Goal: Task Accomplishment & Management: Manage account settings

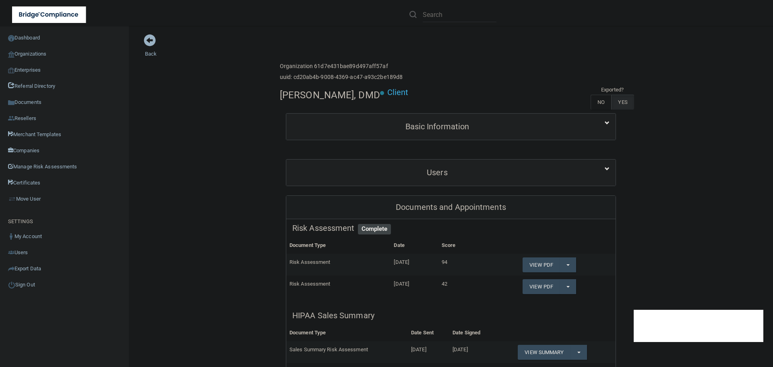
scroll to position [322, 0]
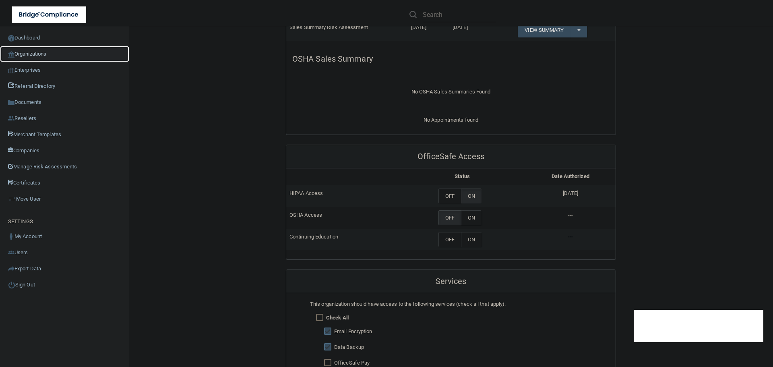
click at [39, 57] on link "Organizations" at bounding box center [64, 54] width 129 height 16
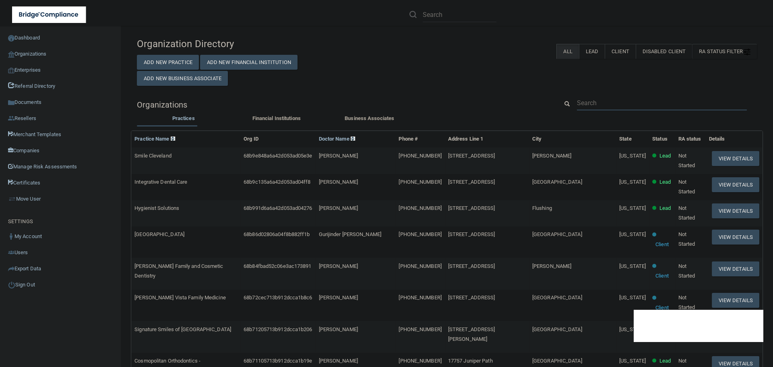
click at [584, 105] on input "text" at bounding box center [662, 102] width 170 height 15
paste input "[EMAIL_ADDRESS][DOMAIN_NAME]"
type input "[EMAIL_ADDRESS][DOMAIN_NAME]"
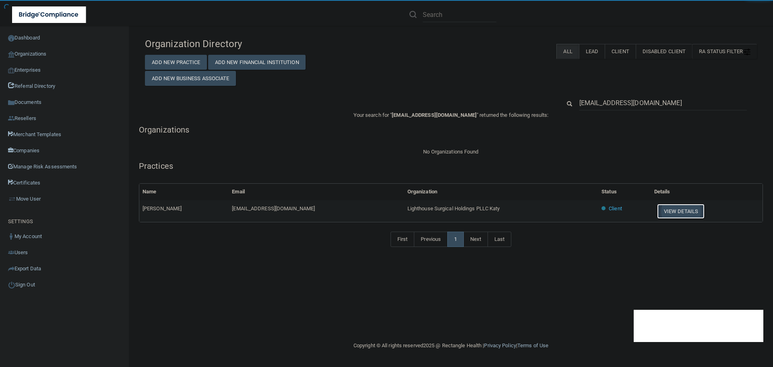
click at [681, 211] on button "View Details" at bounding box center [681, 211] width 48 height 15
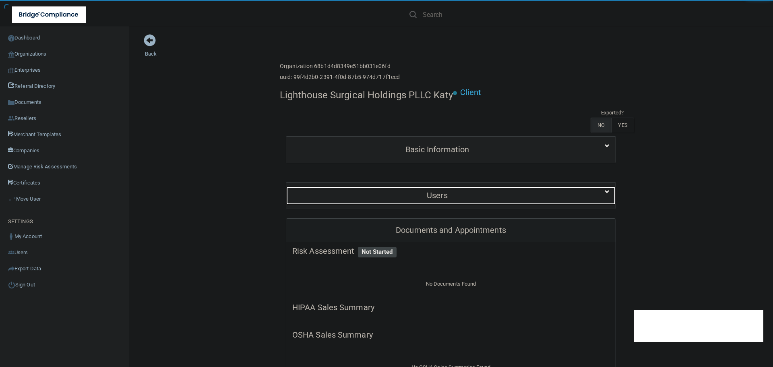
click at [433, 196] on h5 "Users" at bounding box center [437, 195] width 290 height 9
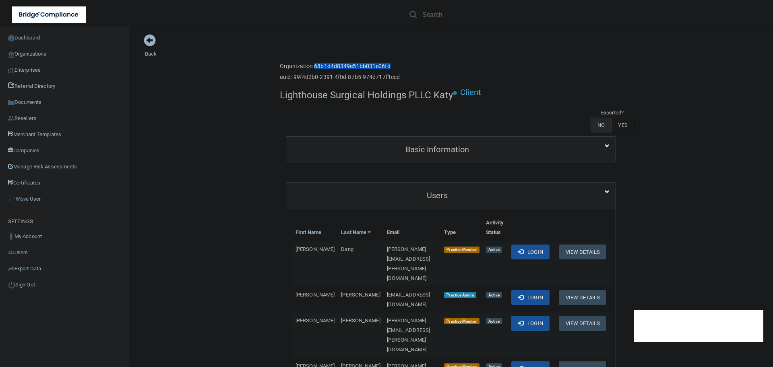
drag, startPoint x: 310, startPoint y: 66, endPoint x: 395, endPoint y: 66, distance: 85.4
click at [395, 66] on h6 "Organization 68b1d4d8349e51bb031e06fd" at bounding box center [340, 66] width 120 height 6
copy h6 "68b1d4d8349e51bb031e06fd"
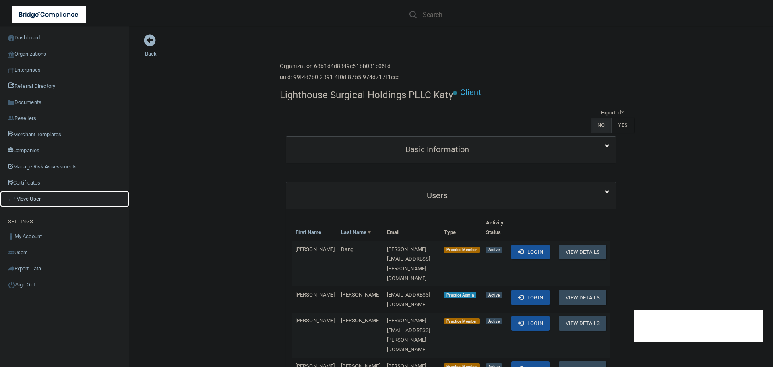
click at [45, 195] on link "Move User" at bounding box center [64, 199] width 129 height 16
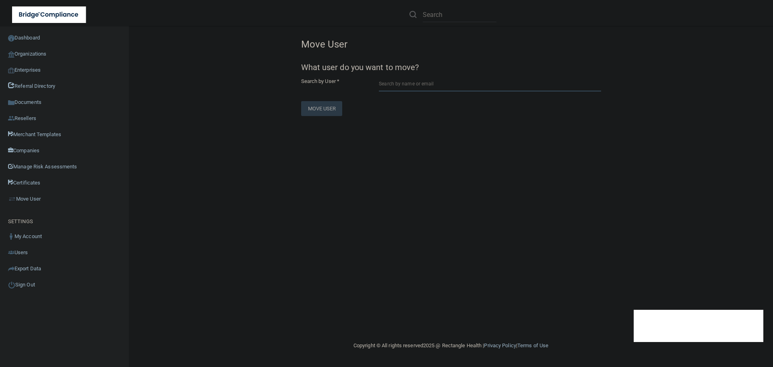
click at [429, 83] on input "text" at bounding box center [490, 84] width 222 height 15
paste input "[EMAIL_ADDRESS][DOMAIN_NAME]"
click at [438, 104] on div "[PERSON_NAME] Lighthouse Surgical Holdings" at bounding box center [476, 103] width 174 height 7
type input "[PERSON_NAME]"
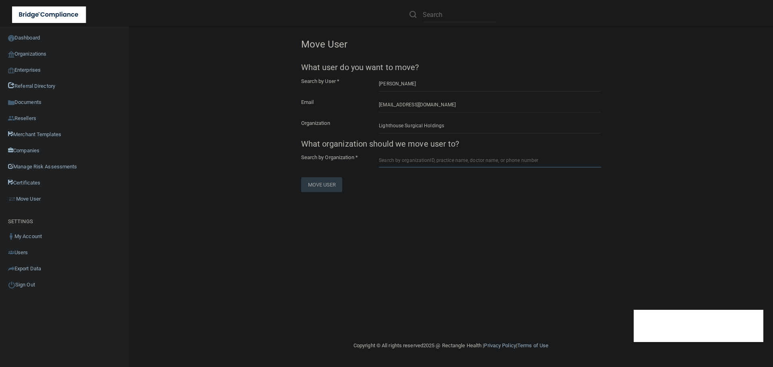
click at [401, 165] on input "text" at bounding box center [490, 160] width 222 height 15
paste input "68b1d4d8349e51bb031e06fd"
click at [426, 188] on div "Lighthouse Surgical Holdings PLLC Katy" at bounding box center [424, 190] width 70 height 14
type input "Lighthouse Surgical Holdings PLLC Katy"
click at [332, 248] on button "Move User" at bounding box center [321, 247] width 41 height 15
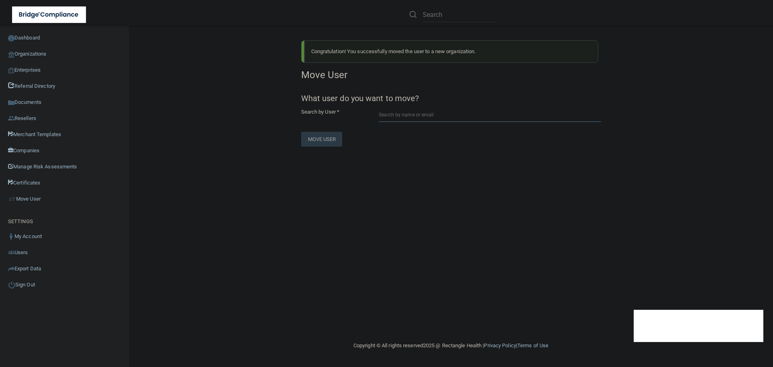
click at [408, 118] on input "text" at bounding box center [490, 114] width 222 height 15
paste input "[EMAIL_ADDRESS][DOMAIN_NAME]"
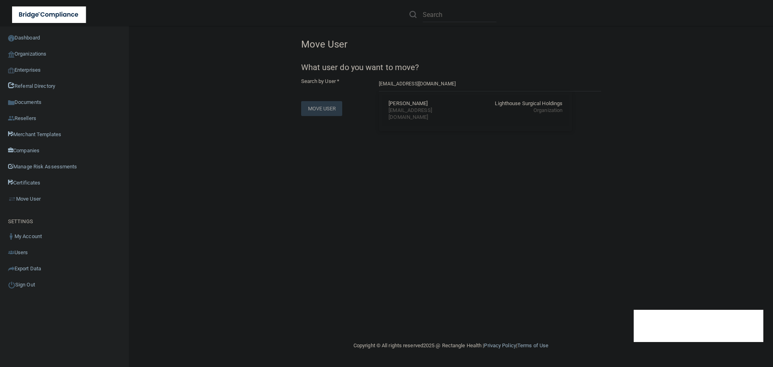
click at [436, 107] on div "[EMAIL_ADDRESS][DOMAIN_NAME]" at bounding box center [424, 114] width 70 height 14
type input "[PERSON_NAME]"
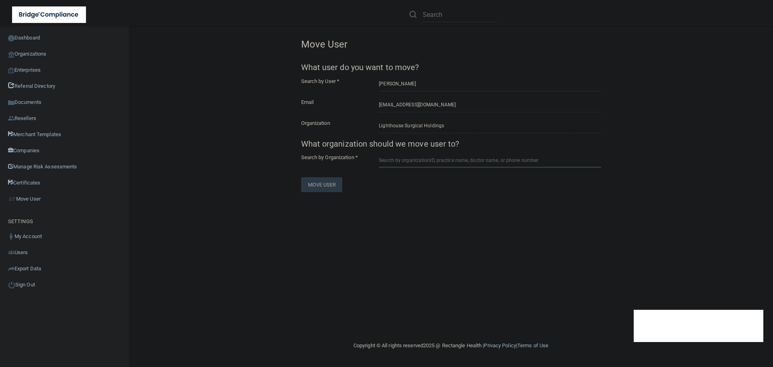
click at [425, 164] on input "text" at bounding box center [490, 160] width 222 height 15
paste input "68b1d4d8349e51bb031e06fd"
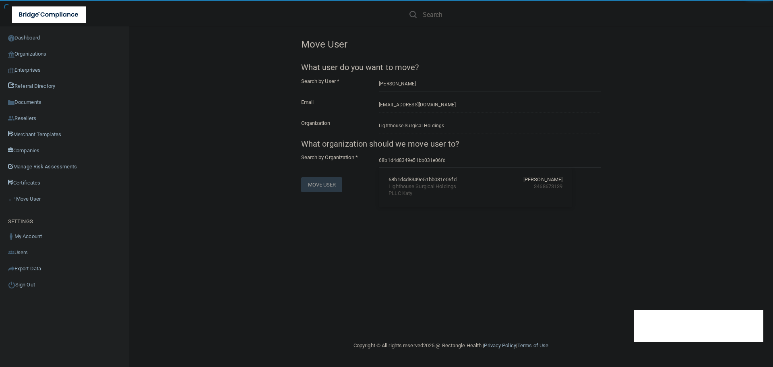
click at [420, 180] on div "68b1d4d8349e51bb031e06fd" at bounding box center [423, 179] width 68 height 7
type input "Lighthouse Surgical Holdings PLLC Katy"
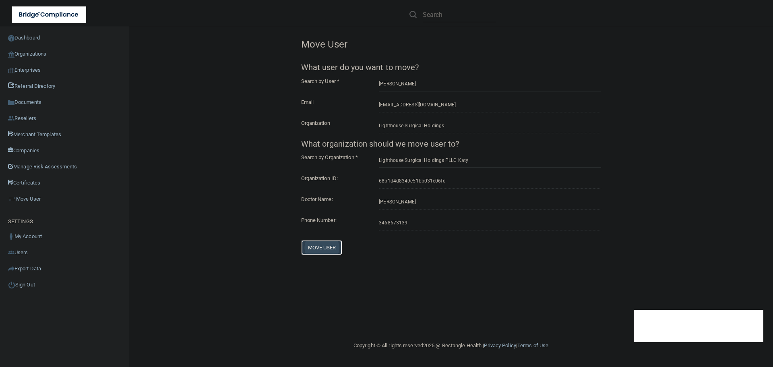
click at [322, 248] on button "Move User" at bounding box center [321, 247] width 41 height 15
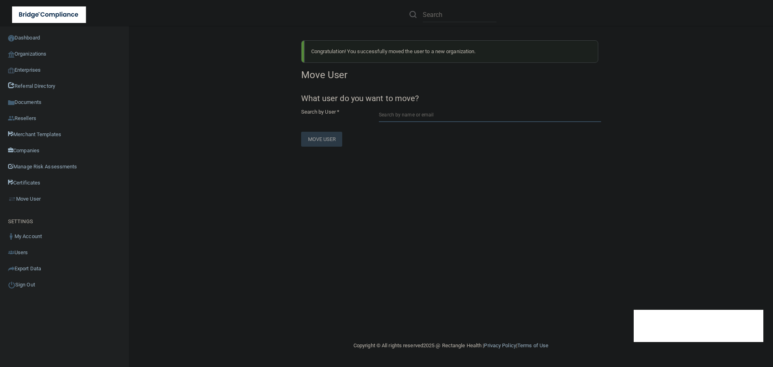
click at [410, 118] on input "text" at bounding box center [490, 114] width 222 height 15
paste input "[EMAIL_ADDRESS][DOMAIN_NAME]"
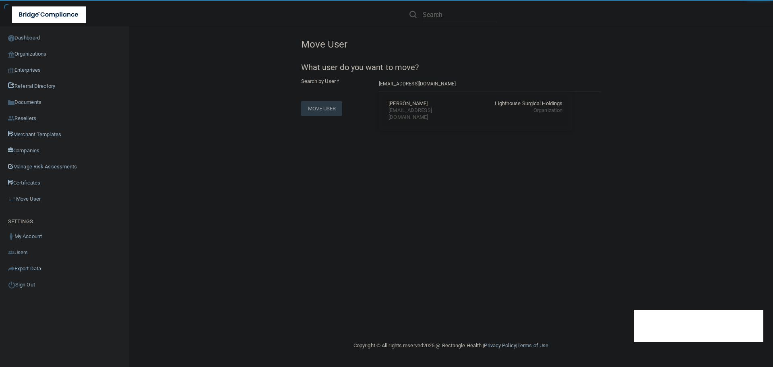
click at [408, 113] on div "[EMAIL_ADDRESS][DOMAIN_NAME]" at bounding box center [424, 114] width 70 height 14
type input "[PERSON_NAME]"
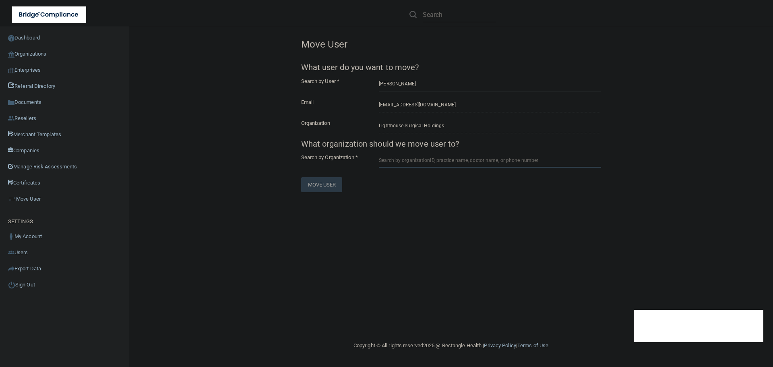
click at [402, 160] on input "text" at bounding box center [490, 160] width 222 height 15
paste input "68b1d4d8349e51bb031e06fd"
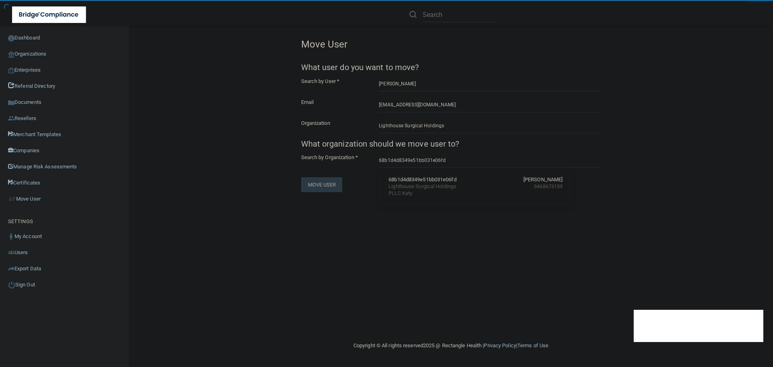
click at [399, 190] on div "Lighthouse Surgical Holdings PLLC Katy" at bounding box center [424, 190] width 70 height 14
type input "Lighthouse Surgical Holdings PLLC Katy"
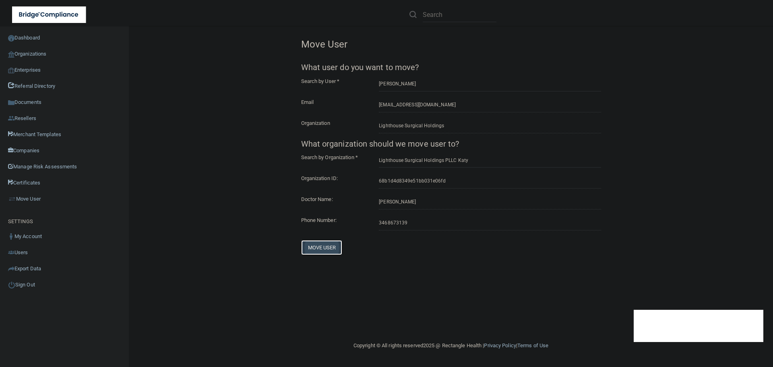
click at [325, 246] on button "Move User" at bounding box center [321, 247] width 41 height 15
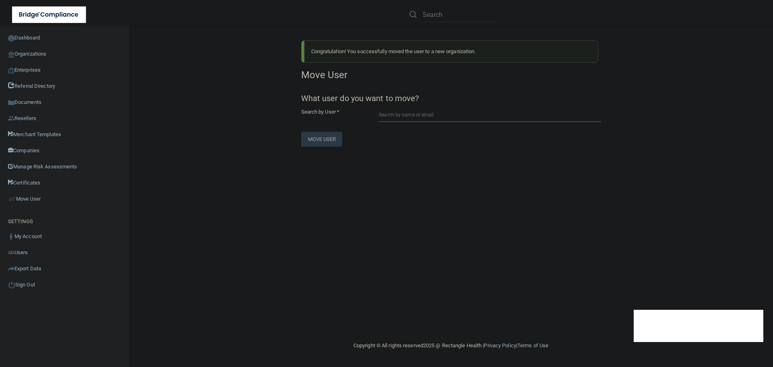
click at [393, 115] on input "text" at bounding box center [490, 114] width 222 height 15
paste input "[EMAIL_ADDRESS][PERSON_NAME][DOMAIN_NAME]"
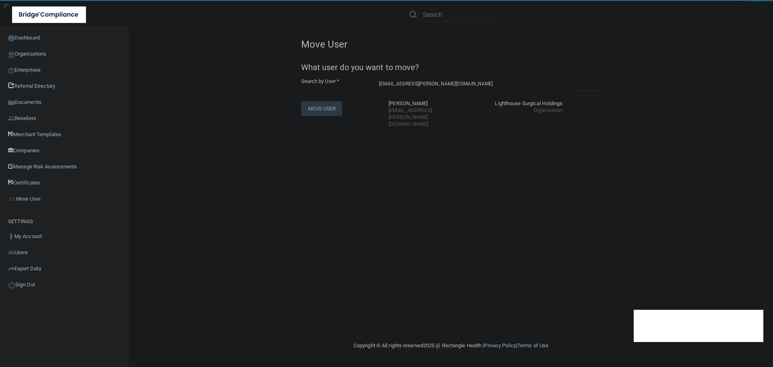
click at [415, 112] on div "[EMAIL_ADDRESS][PERSON_NAME][DOMAIN_NAME]" at bounding box center [424, 117] width 70 height 21
type input "[PERSON_NAME]"
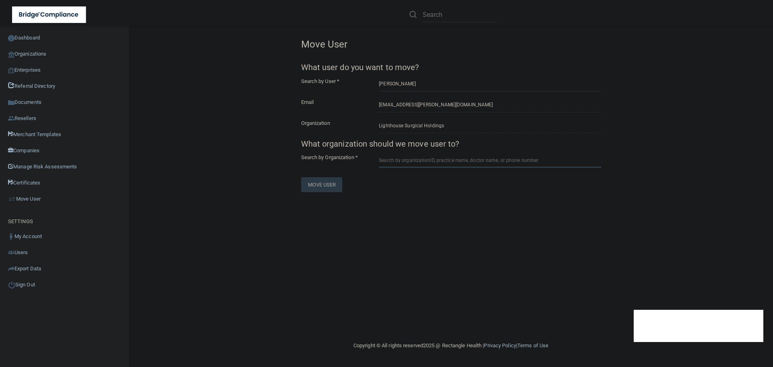
click at [398, 162] on input "text" at bounding box center [490, 160] width 222 height 15
paste input "68b1d4d8349e51bb031e06fd"
click at [412, 183] on div "Lighthouse Surgical Holdings PLLC Katy" at bounding box center [424, 190] width 70 height 14
type input "Lighthouse Surgical Holdings PLLC Katy"
click at [320, 252] on button "Move User" at bounding box center [321, 247] width 41 height 15
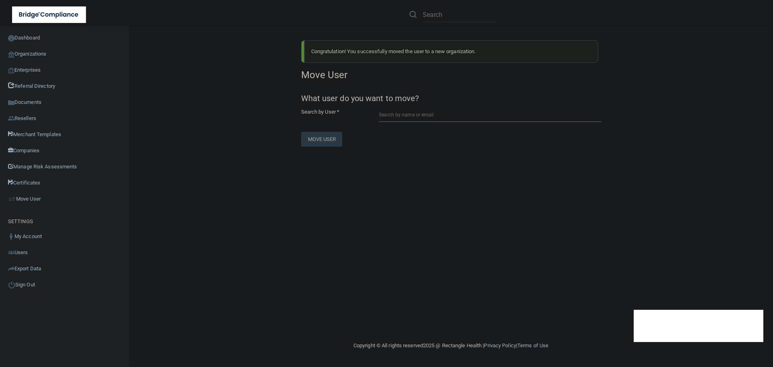
click at [407, 115] on input "text" at bounding box center [490, 114] width 222 height 15
paste input "[PERSON_NAME][EMAIL_ADDRESS][PERSON_NAME][DOMAIN_NAME]"
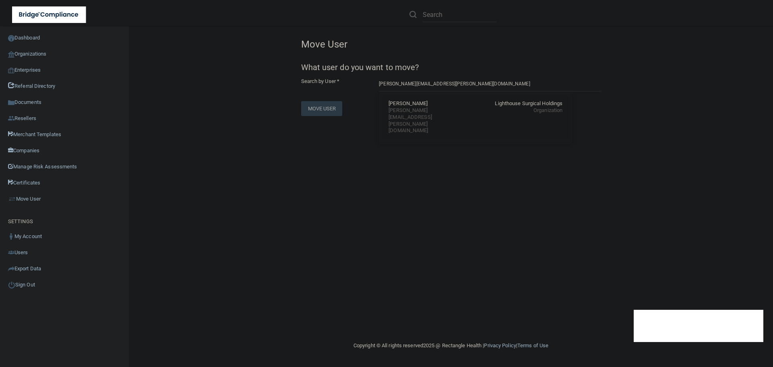
click at [395, 103] on div "[PERSON_NAME]" at bounding box center [408, 103] width 39 height 7
type input "[PERSON_NAME]"
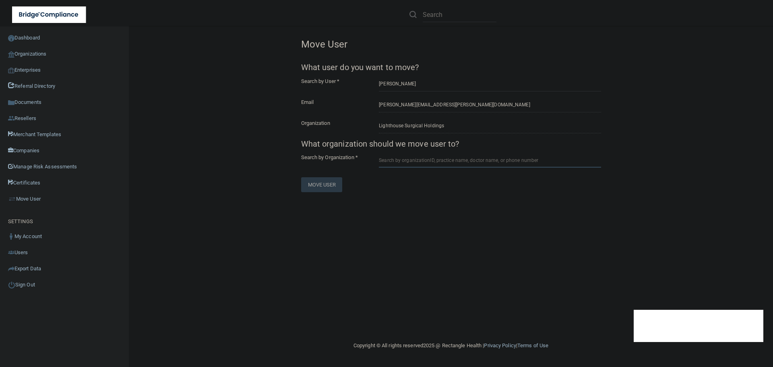
click at [413, 159] on input "text" at bounding box center [490, 160] width 222 height 15
paste input "68b1d4d8349e51bb031e06fd"
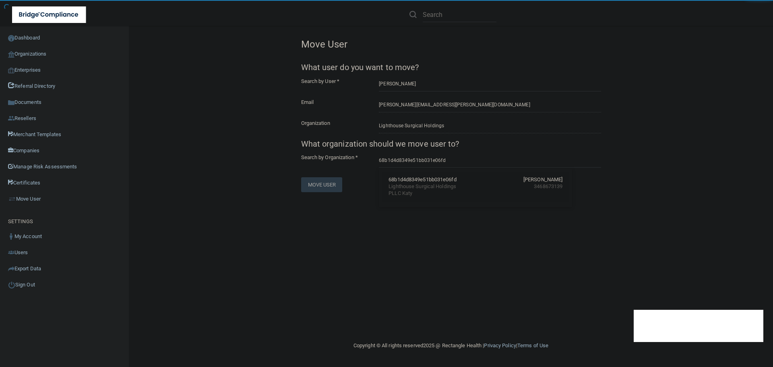
click at [398, 182] on div "68b1d4d8349e51bb031e06fd" at bounding box center [423, 179] width 68 height 7
type input "Lighthouse Surgical Holdings PLLC Katy"
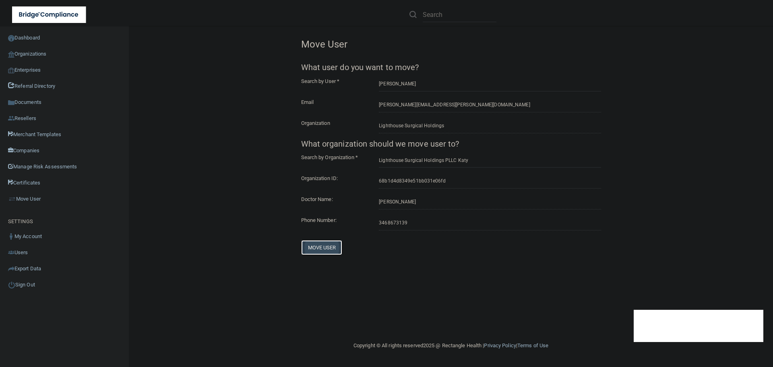
click at [317, 250] on button "Move User" at bounding box center [321, 247] width 41 height 15
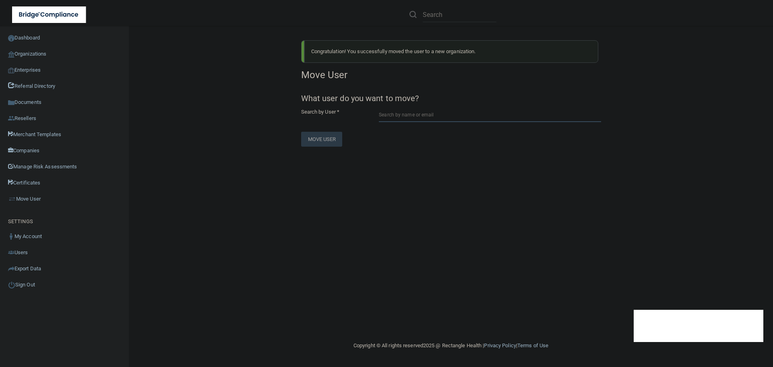
click at [405, 117] on input "text" at bounding box center [490, 114] width 222 height 15
paste input "[EMAIL_ADDRESS][DOMAIN_NAME]"
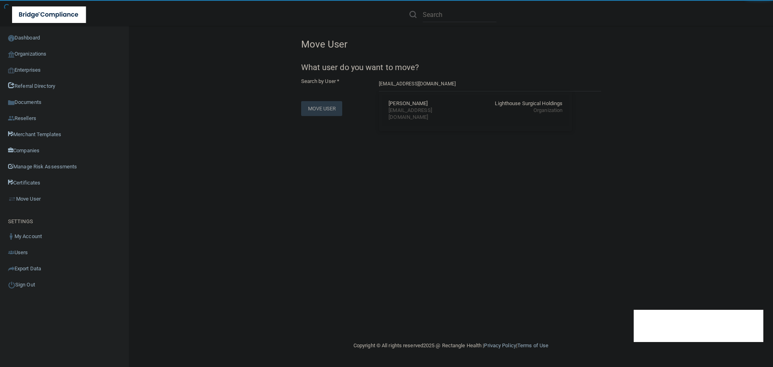
click at [410, 108] on div "[EMAIL_ADDRESS][DOMAIN_NAME]" at bounding box center [424, 114] width 70 height 14
type input "[PERSON_NAME]"
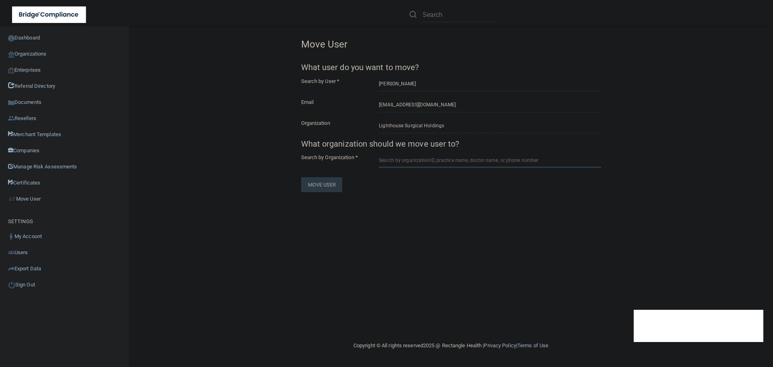
click at [406, 164] on input "text" at bounding box center [490, 160] width 222 height 15
paste input "68b1d4d8349e51bb031e06fd"
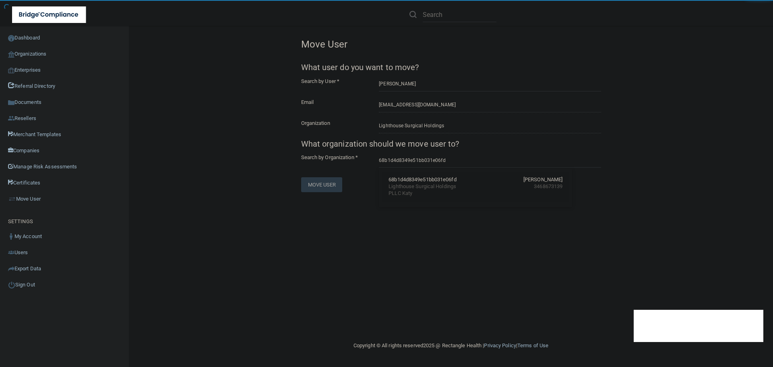
click at [400, 183] on div "Lighthouse Surgical Holdings PLLC Katy" at bounding box center [424, 190] width 70 height 14
type input "Lighthouse Surgical Holdings PLLC Katy"
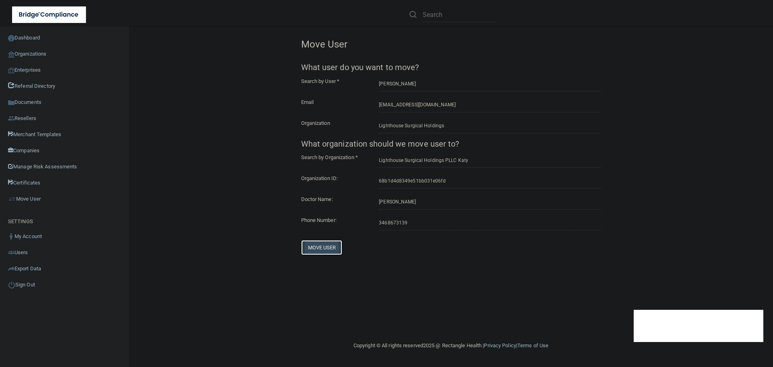
click at [323, 253] on button "Move User" at bounding box center [321, 247] width 41 height 15
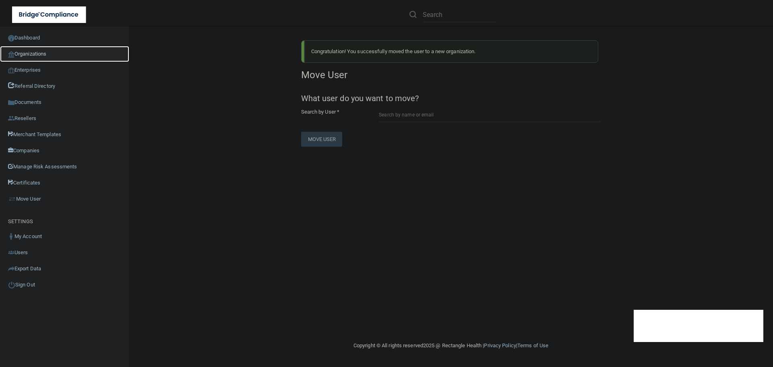
click at [36, 58] on link "Organizations" at bounding box center [64, 54] width 129 height 16
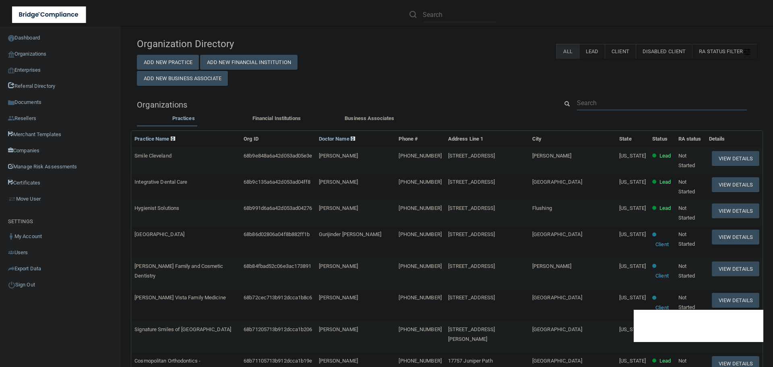
click at [591, 105] on input "text" at bounding box center [662, 102] width 170 height 15
paste input "[EMAIL_ADDRESS][DOMAIN_NAME]"
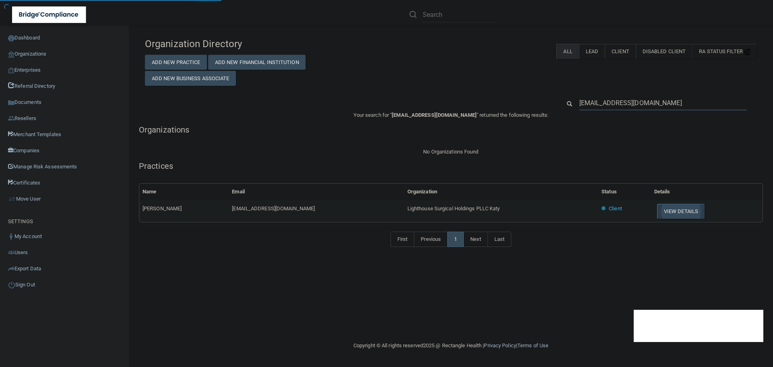
type input "[EMAIL_ADDRESS][DOMAIN_NAME]"
click at [677, 213] on button "View Details" at bounding box center [681, 211] width 48 height 15
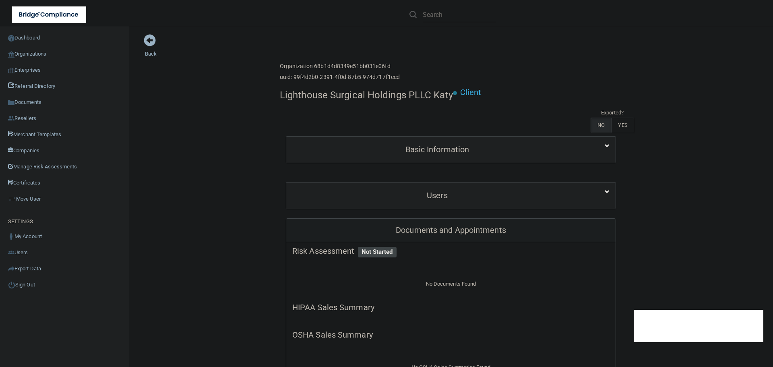
click at [354, 96] on h4 "Lighthouse Surgical Holdings PLLC Katy" at bounding box center [366, 95] width 173 height 10
copy div "Lighthouse Surgical Holdings PLLC Katy"
